Goal: Information Seeking & Learning: Understand process/instructions

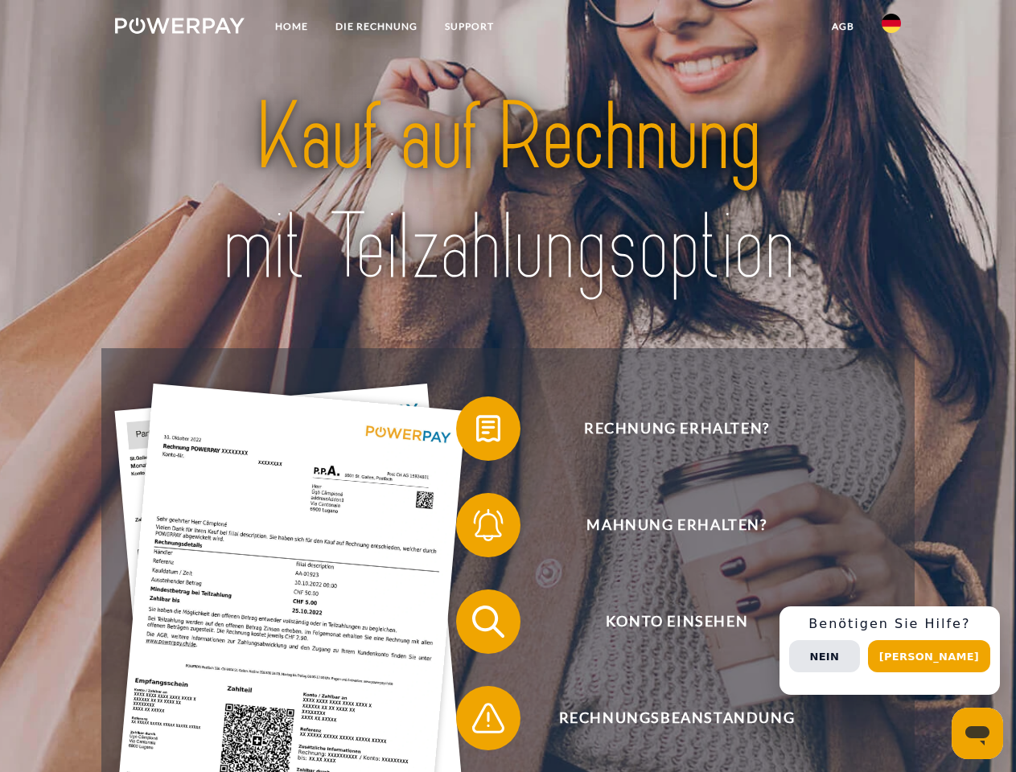
click at [179, 28] on img at bounding box center [180, 26] width 130 height 16
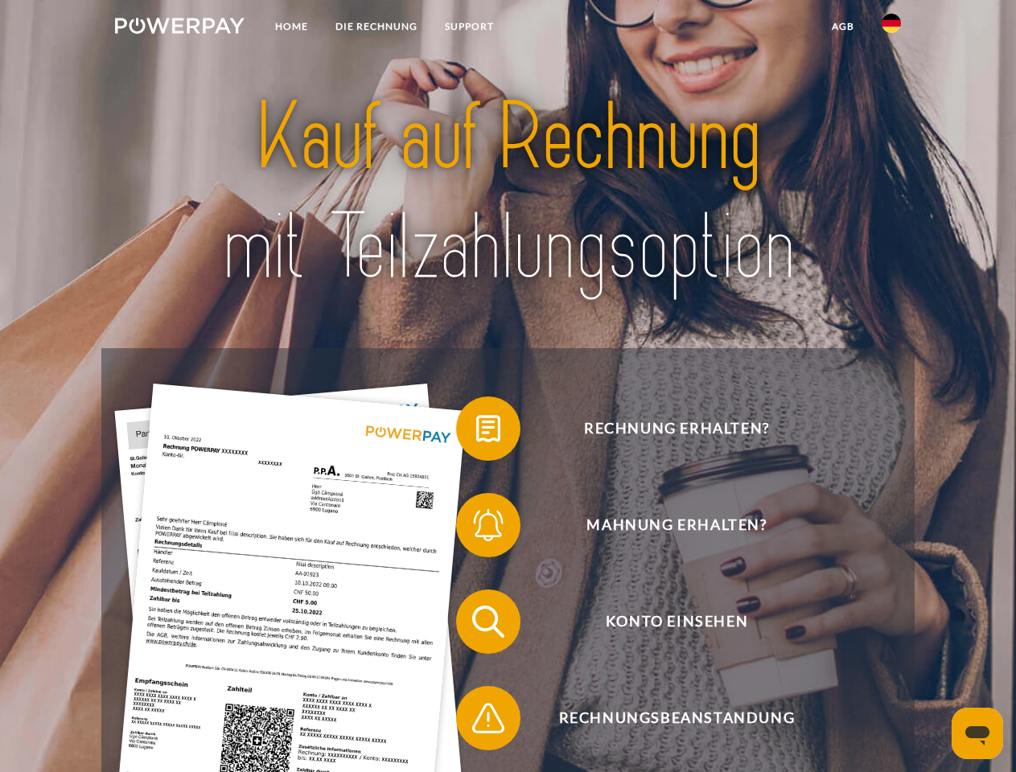
click at [891, 28] on img at bounding box center [891, 23] width 19 height 19
click at [842, 27] on link "agb" at bounding box center [843, 26] width 50 height 29
click at [476, 432] on span at bounding box center [464, 429] width 80 height 80
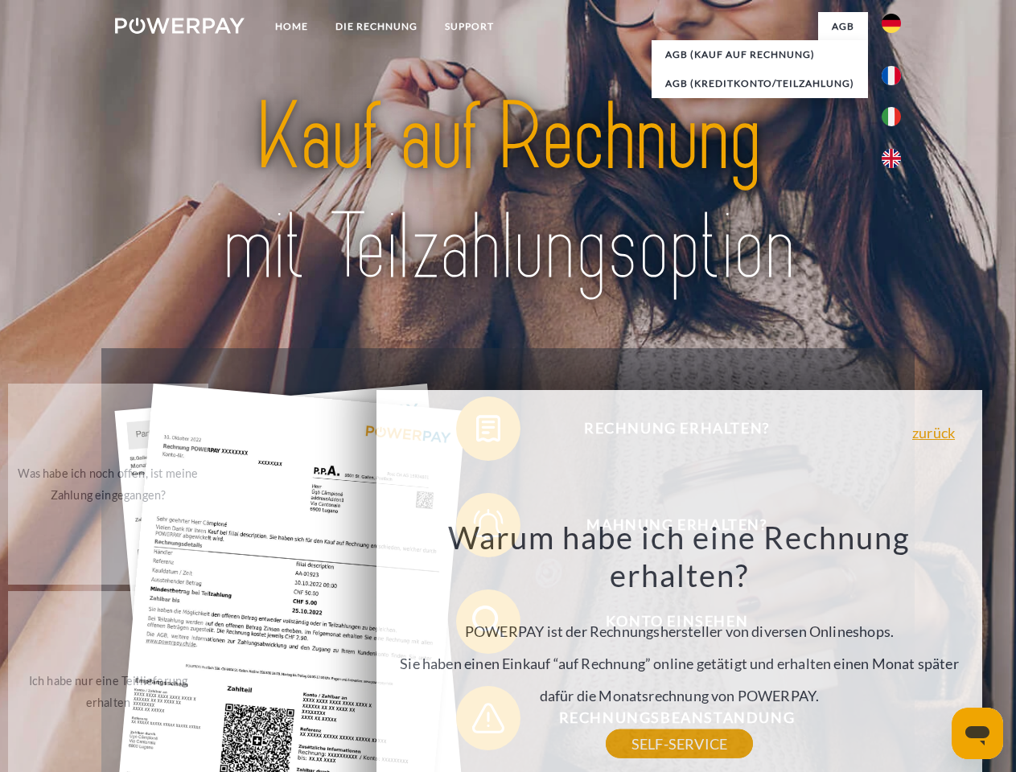
click at [476, 625] on div "Rechnung erhalten? Mahnung erhalten? Konto einsehen" at bounding box center [507, 670] width 813 height 644
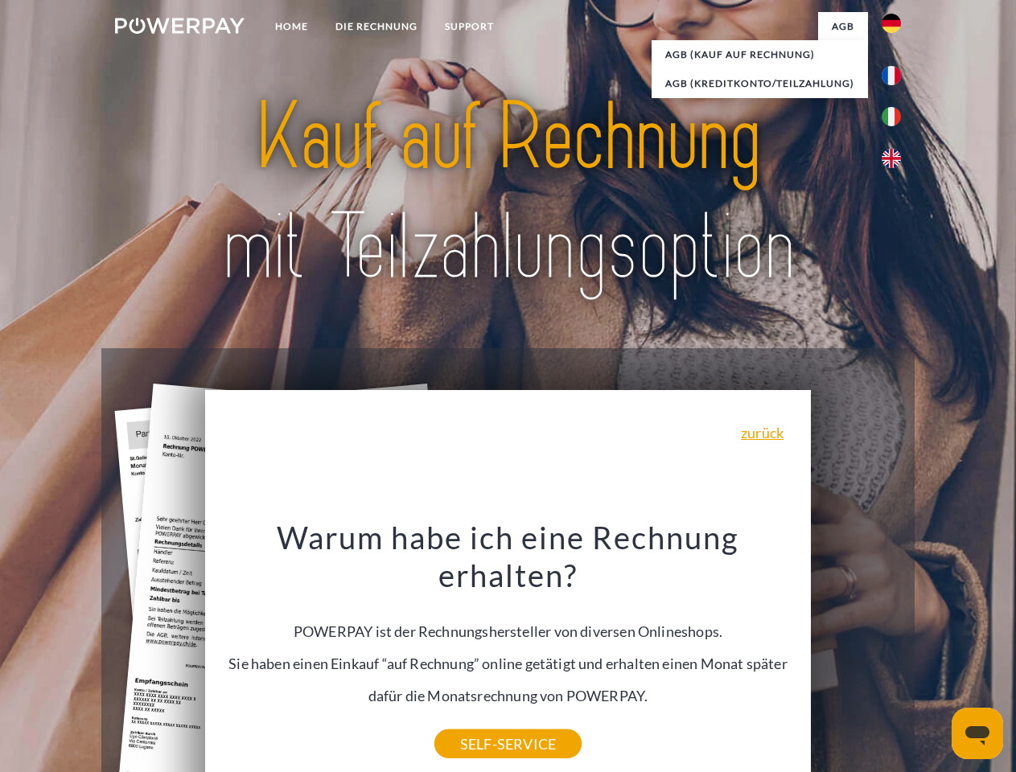
click at [476, 722] on div "Warum habe ich eine Rechnung erhalten? POWERPAY ist der Rechnungshersteller von…" at bounding box center [508, 631] width 587 height 226
click at [895, 651] on div "Rechnung erhalten? Mahnung erhalten? Konto einsehen" at bounding box center [507, 670] width 813 height 644
click at [856, 654] on span "Konto einsehen" at bounding box center [676, 622] width 394 height 64
click at [935, 656] on header "Home DIE RECHNUNG SUPPORT" at bounding box center [508, 555] width 1016 height 1111
